Goal: Task Accomplishment & Management: Manage account settings

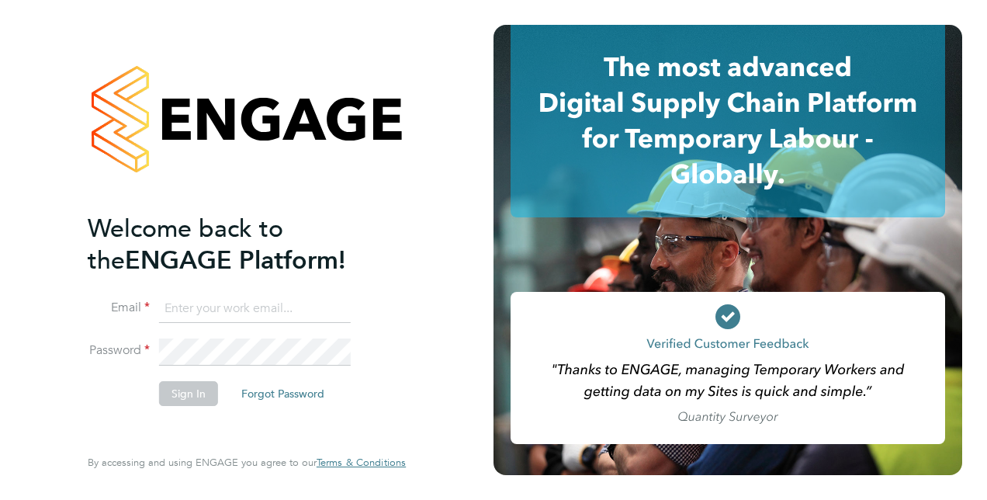
type input "[PERSON_NAME][EMAIL_ADDRESS][PERSON_NAME][DOMAIN_NAME]"
click at [198, 393] on button "Sign In" at bounding box center [188, 393] width 59 height 25
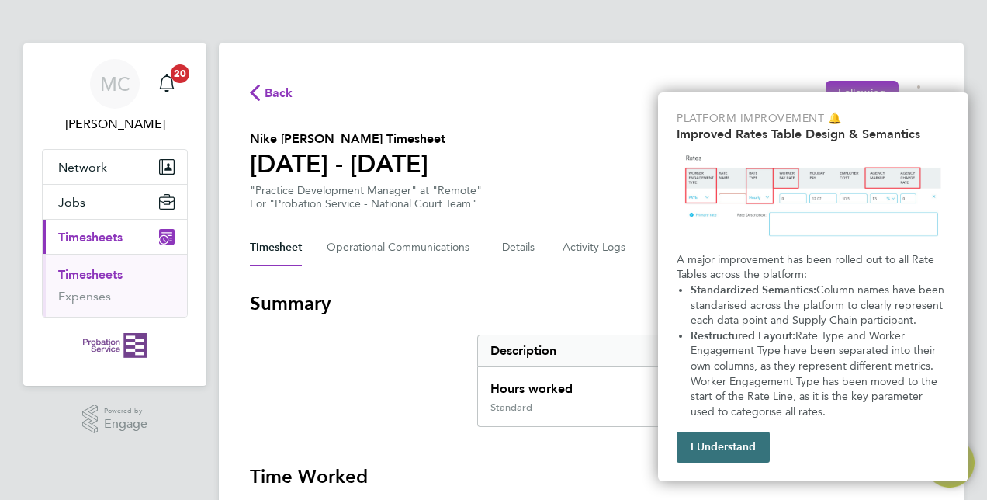
click at [727, 439] on button "I Understand" at bounding box center [723, 447] width 93 height 31
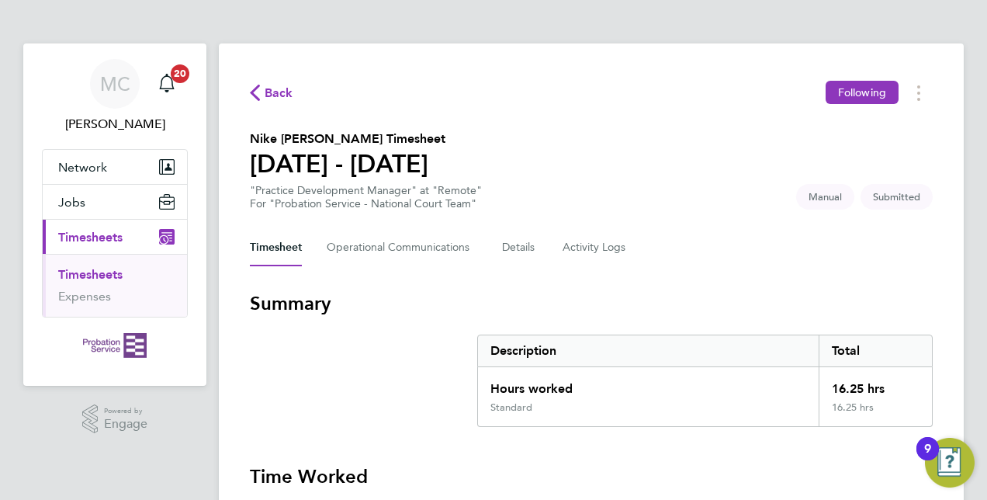
click at [393, 393] on section "Summary Description Total Hours worked 16.25 hrs Standard 16.25 hrs" at bounding box center [591, 359] width 683 height 136
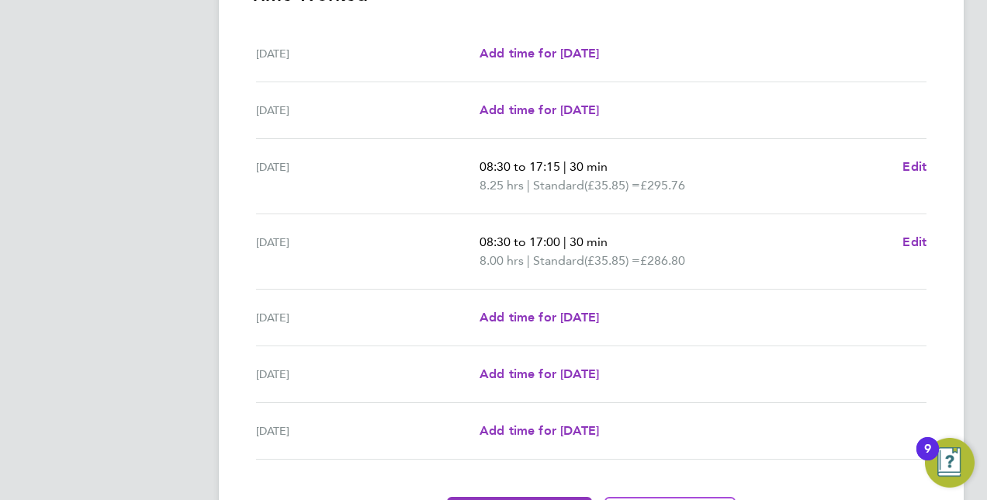
scroll to position [513, 0]
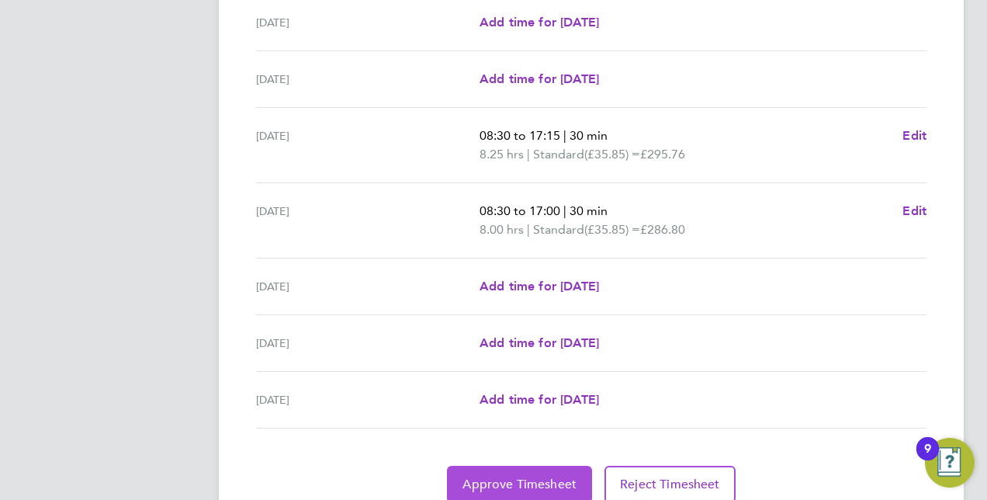
click at [491, 478] on span "Approve Timesheet" at bounding box center [520, 485] width 114 height 16
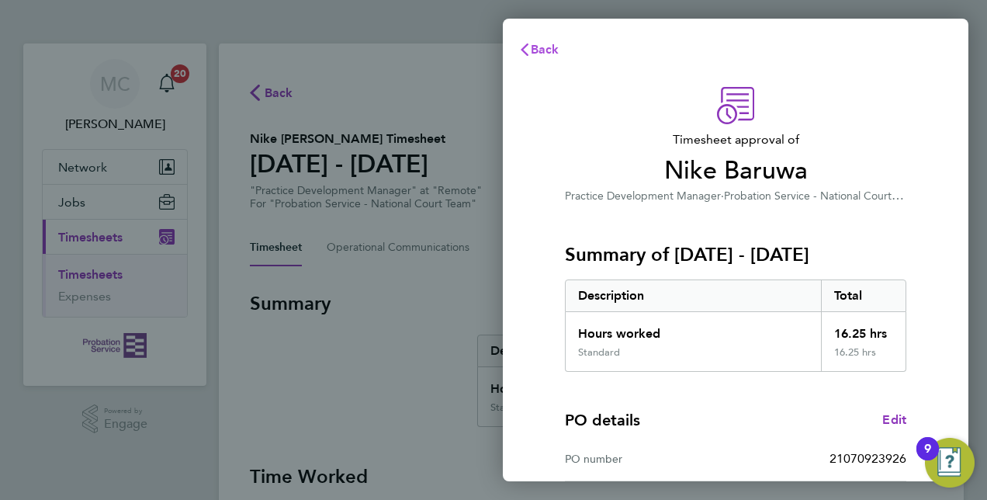
click at [539, 46] on span "Back" at bounding box center [545, 49] width 29 height 15
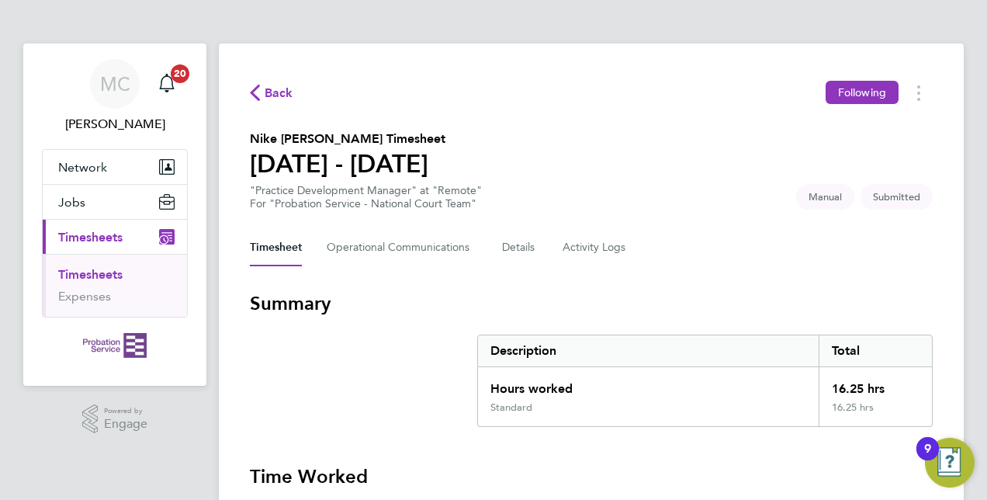
click at [405, 349] on section "Summary Description Total Hours worked 16.25 hrs Standard 16.25 hrs" at bounding box center [591, 359] width 683 height 136
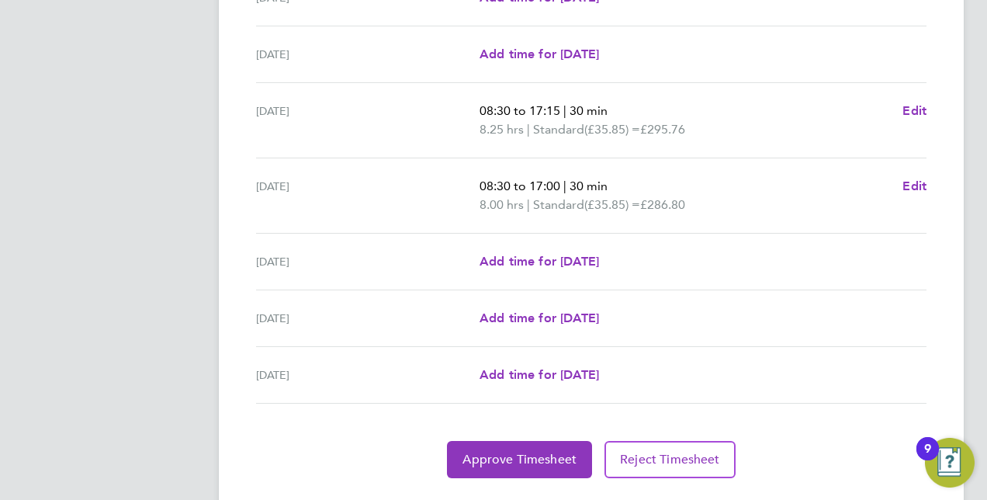
scroll to position [575, 0]
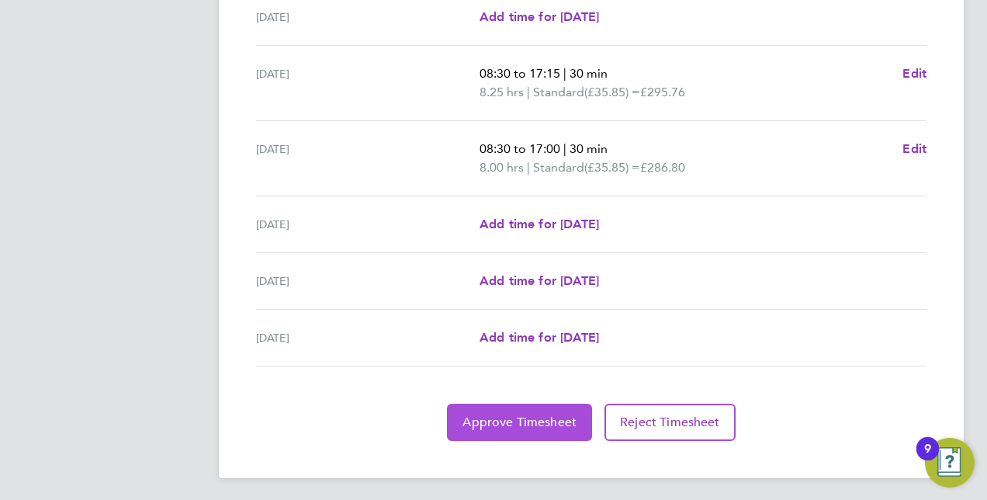
click at [501, 426] on button "Approve Timesheet" at bounding box center [519, 422] width 145 height 37
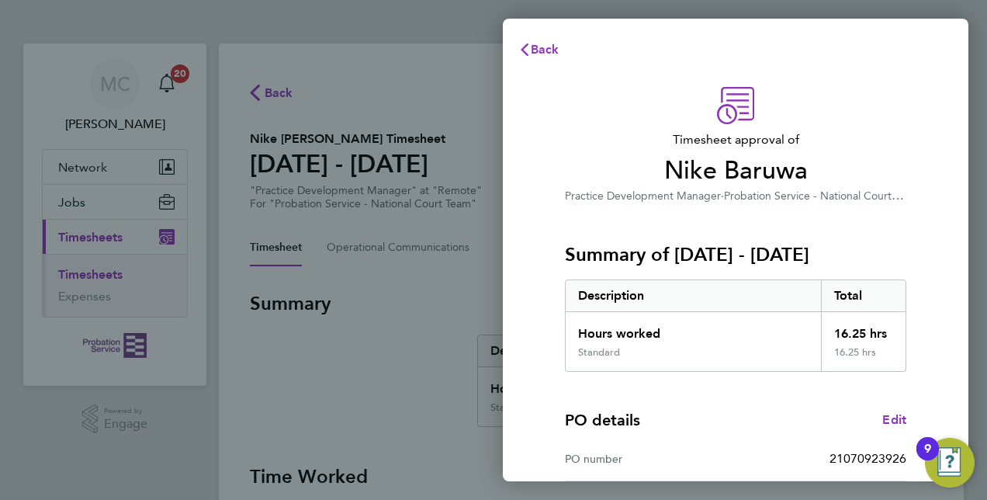
click at [533, 367] on div "Timesheet approval of Nike Baruwa Practice Development Manager · Probation Serv…" at bounding box center [736, 396] width 466 height 657
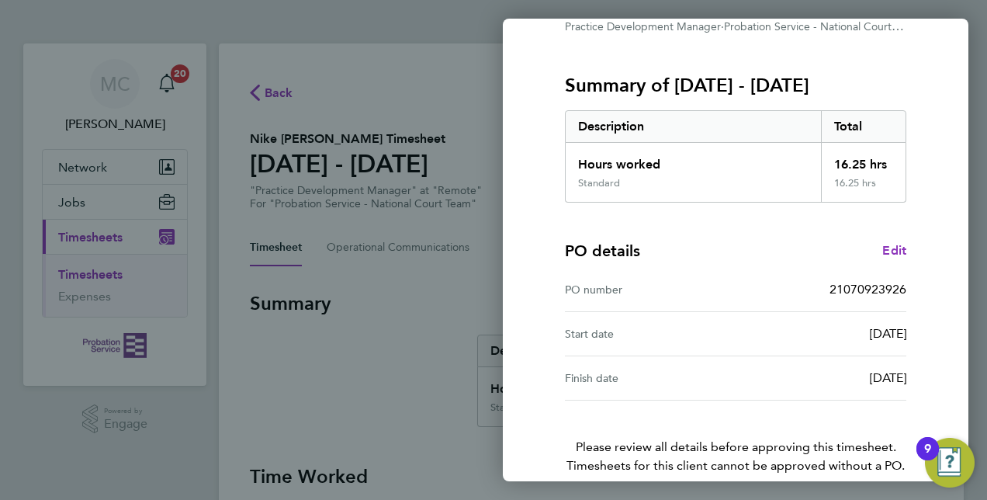
scroll to position [242, 0]
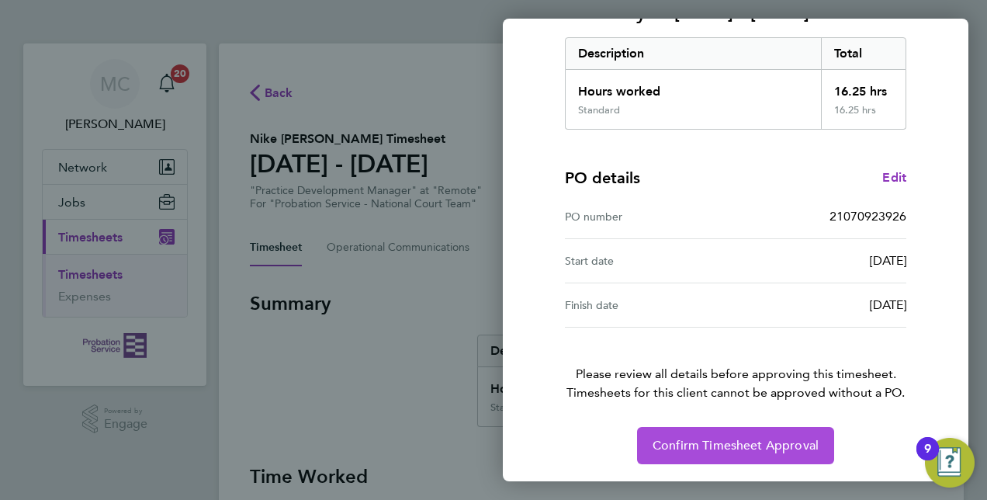
click at [725, 452] on button "Confirm Timesheet Approval" at bounding box center [735, 445] width 197 height 37
